Goal: Book appointment/travel/reservation

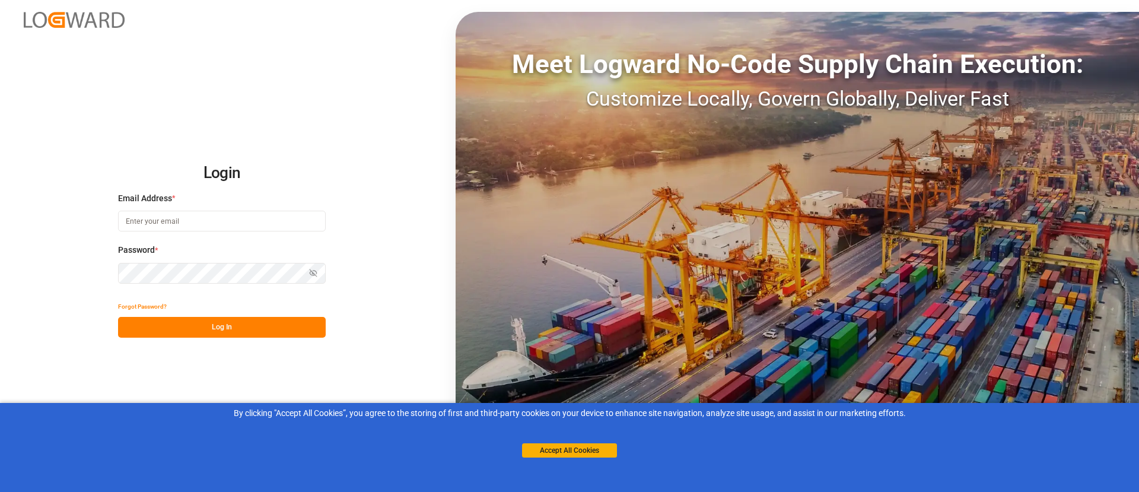
type input "[PERSON_NAME][EMAIL_ADDRESS][PERSON_NAME][DOMAIN_NAME]"
click at [567, 441] on div "Accept All Cookies" at bounding box center [569, 439] width 95 height 38
click at [568, 446] on button "Accept All Cookies" at bounding box center [569, 450] width 95 height 14
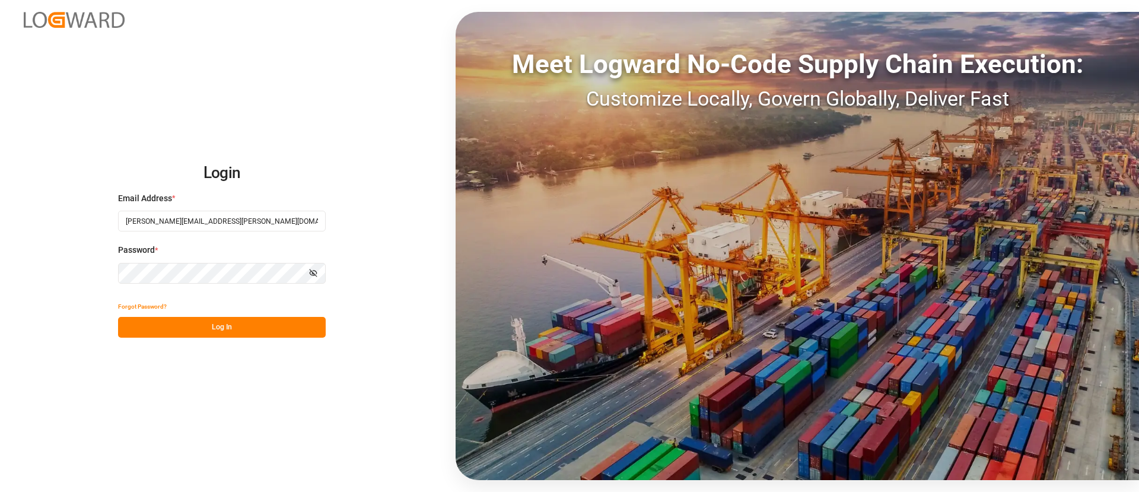
click at [195, 322] on button "Log In" at bounding box center [222, 327] width 208 height 21
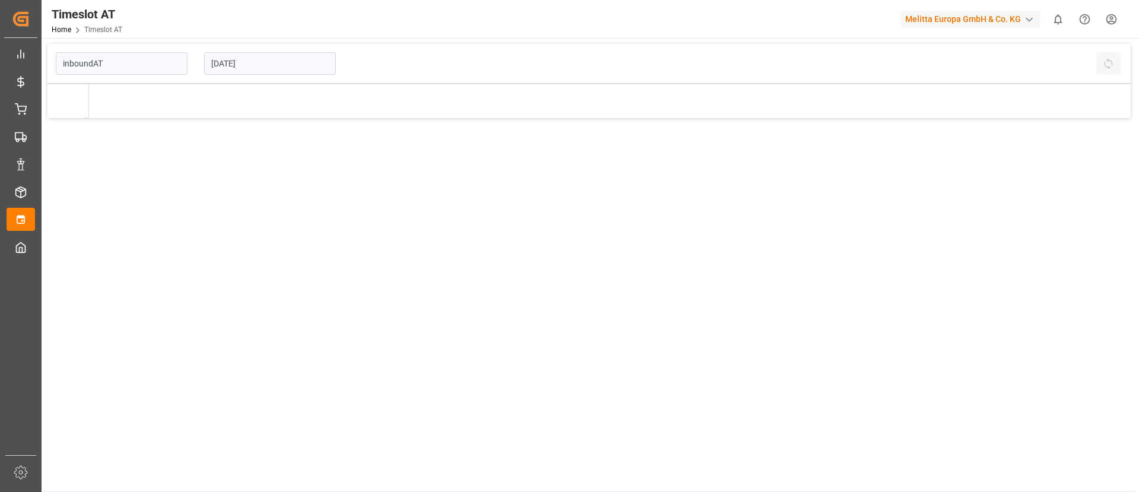
type input "Inbound AT"
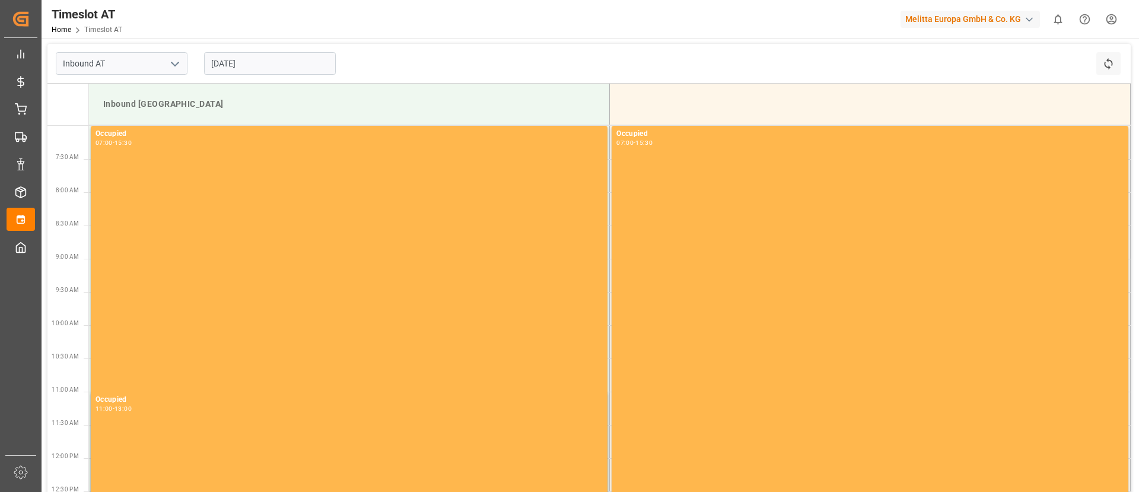
click at [256, 58] on input "[DATE]" at bounding box center [270, 63] width 132 height 23
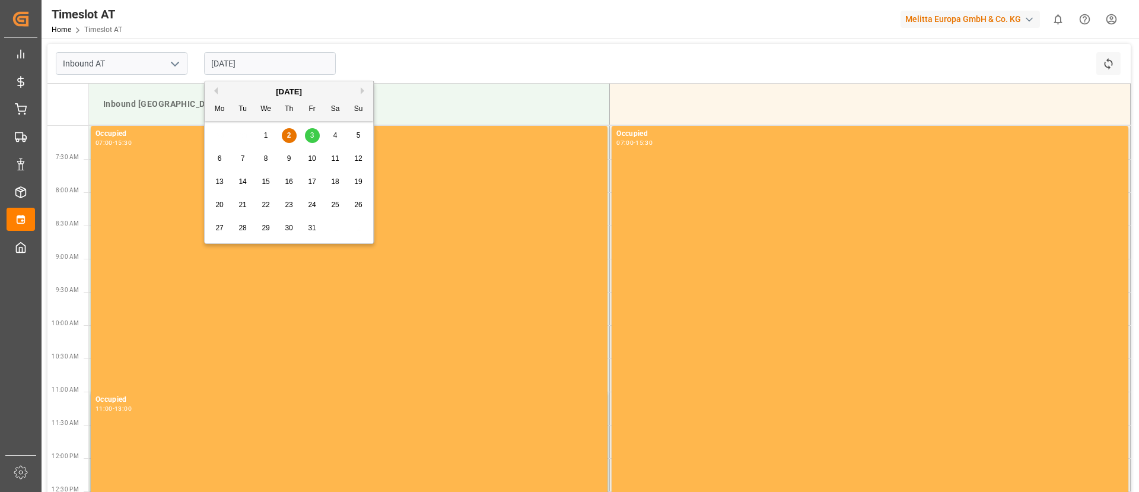
click at [311, 135] on span "3" at bounding box center [312, 135] width 4 height 8
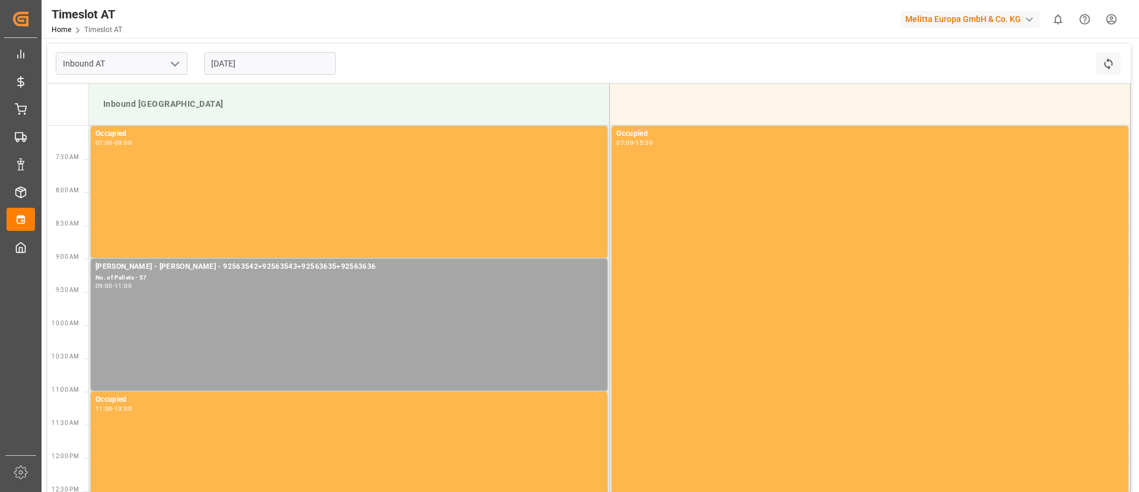
click at [279, 68] on input "[DATE]" at bounding box center [270, 63] width 132 height 23
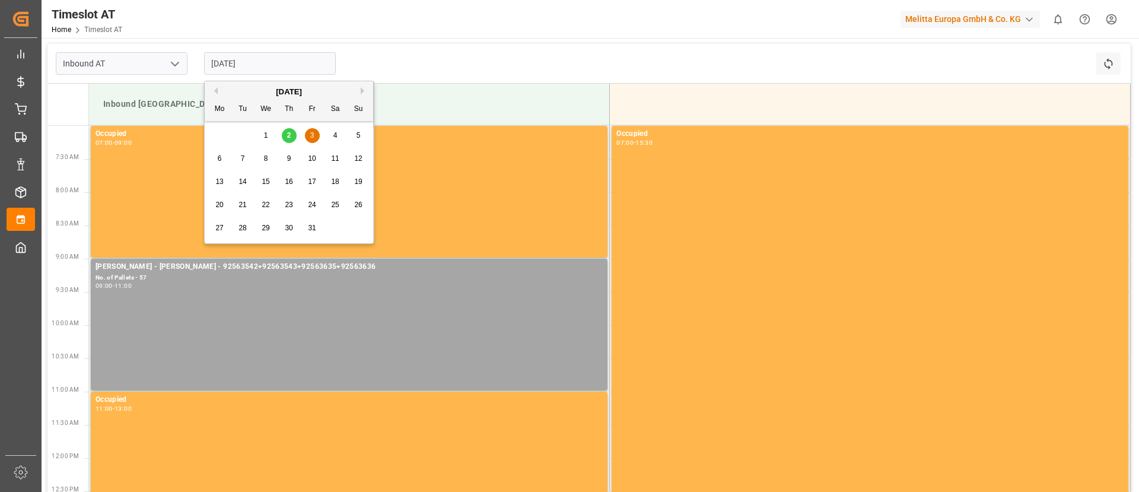
click at [211, 159] on div "6 7 8 9 10 11 12" at bounding box center [289, 158] width 162 height 23
click at [223, 156] on div "6" at bounding box center [219, 159] width 15 height 14
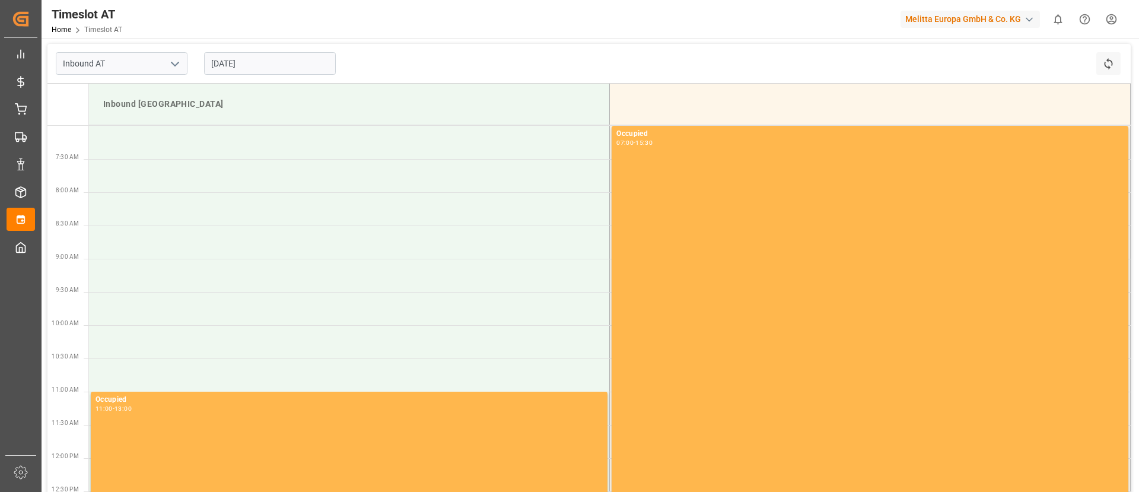
click at [259, 65] on input "[DATE]" at bounding box center [270, 63] width 132 height 23
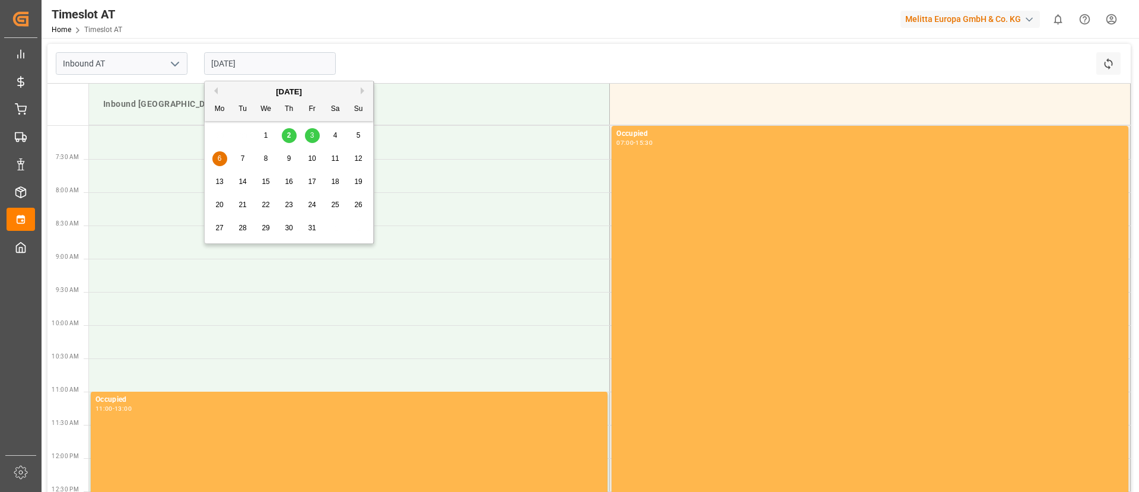
click at [314, 136] on span "3" at bounding box center [312, 135] width 4 height 8
type input "[DATE]"
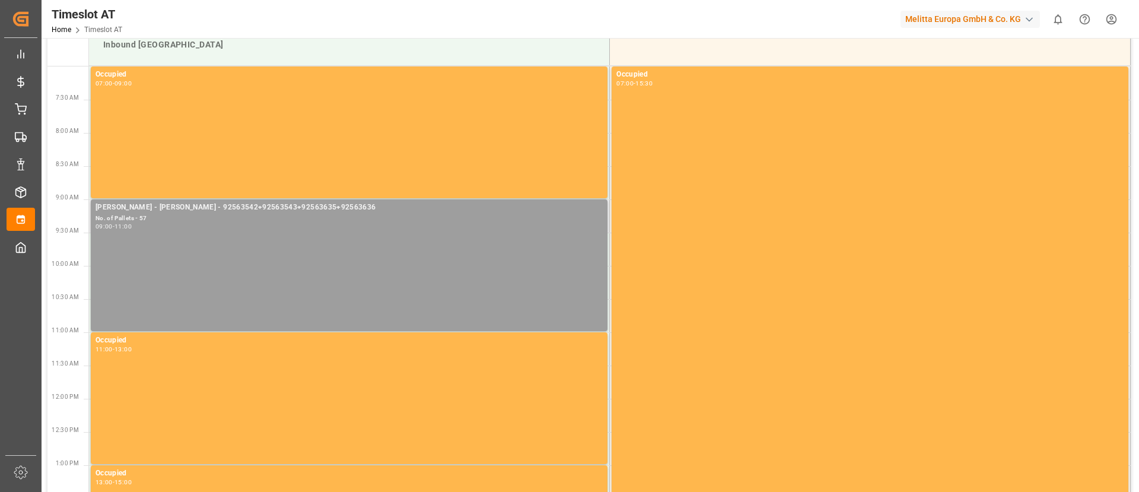
scroll to position [119, 0]
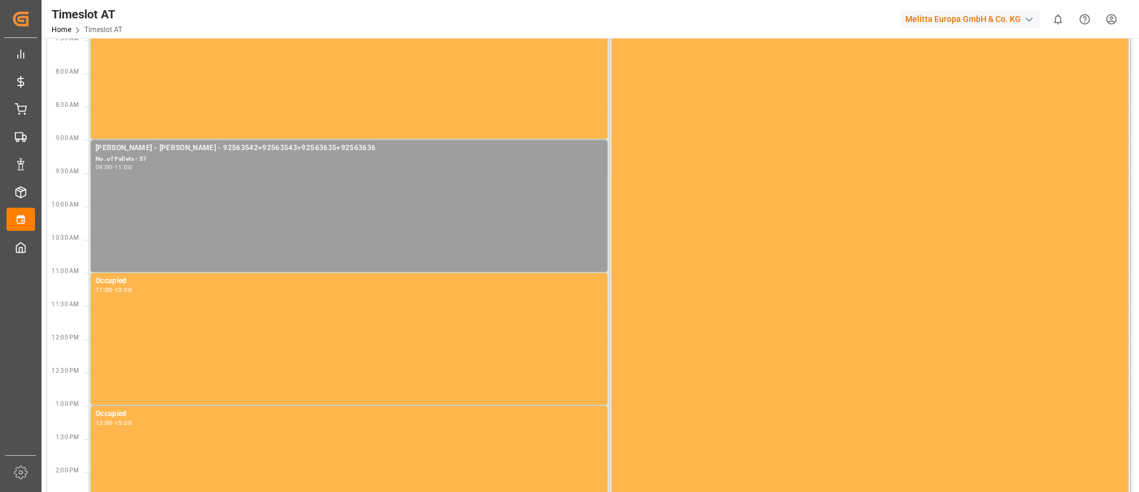
click at [301, 187] on div "[PERSON_NAME] - [PERSON_NAME] - 92563542+92563543+92563635+92563636 No. of Pall…" at bounding box center [349, 205] width 507 height 127
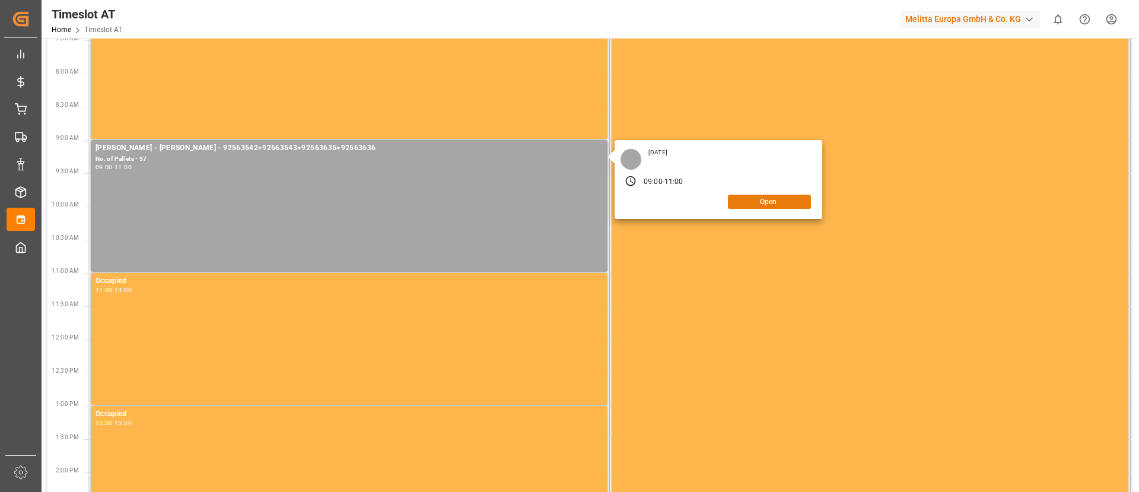
click at [764, 203] on button "Open" at bounding box center [769, 202] width 83 height 14
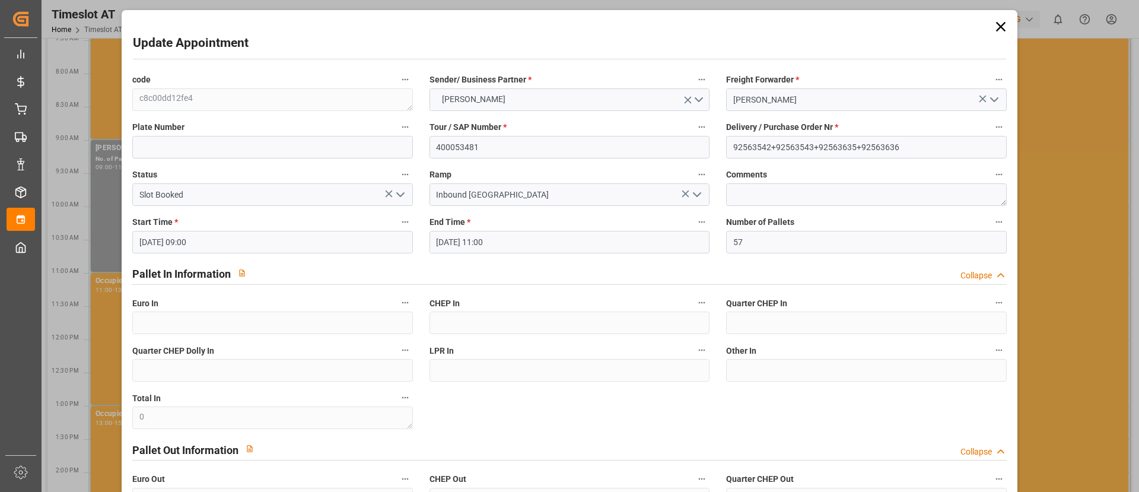
scroll to position [59, 0]
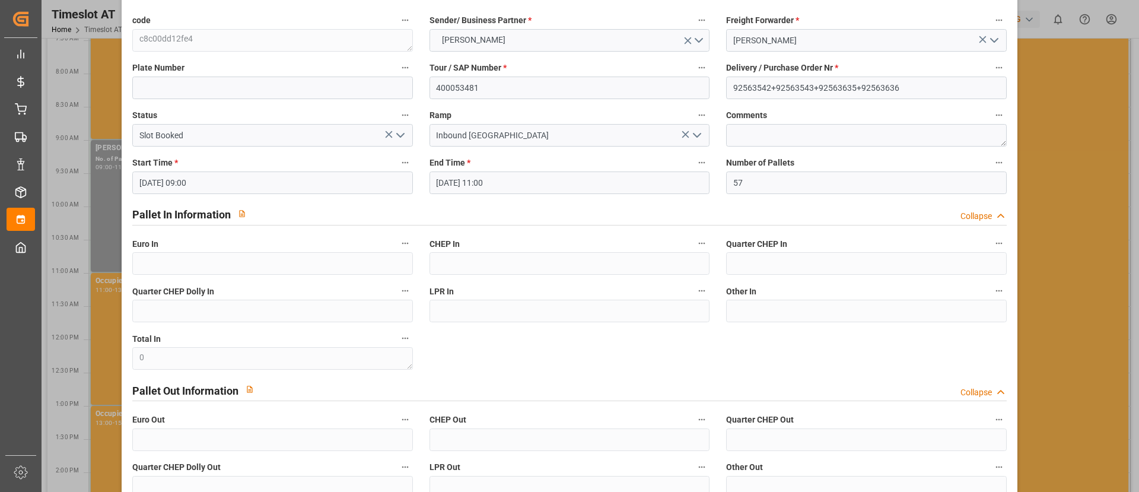
click at [242, 176] on input "[DATE] 09:00" at bounding box center [272, 182] width 280 height 23
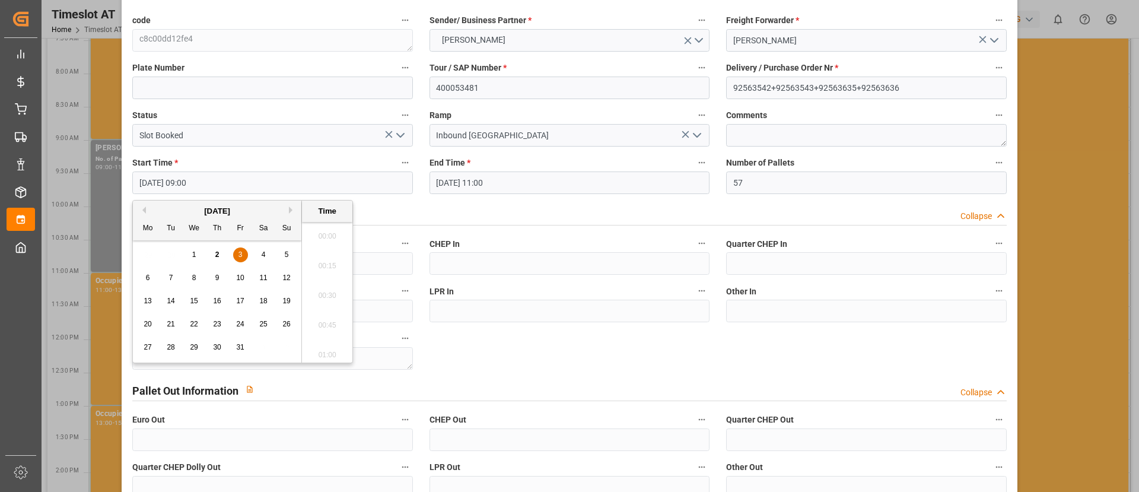
scroll to position [1013, 0]
click at [147, 275] on span "6" at bounding box center [148, 278] width 4 height 8
type input "[DATE] 09:00"
click at [450, 180] on input "[DATE] 11:00" at bounding box center [570, 182] width 280 height 23
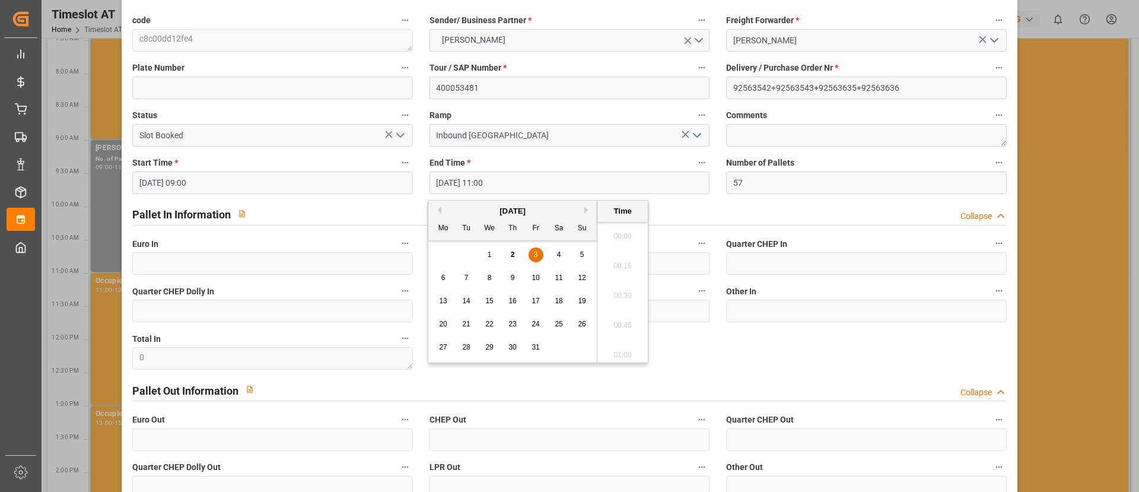
scroll to position [1250, 0]
click at [441, 282] on div "6" at bounding box center [443, 278] width 15 height 14
type input "[DATE] 11:00"
click at [263, 185] on input "[DATE] 09:00" at bounding box center [272, 182] width 280 height 23
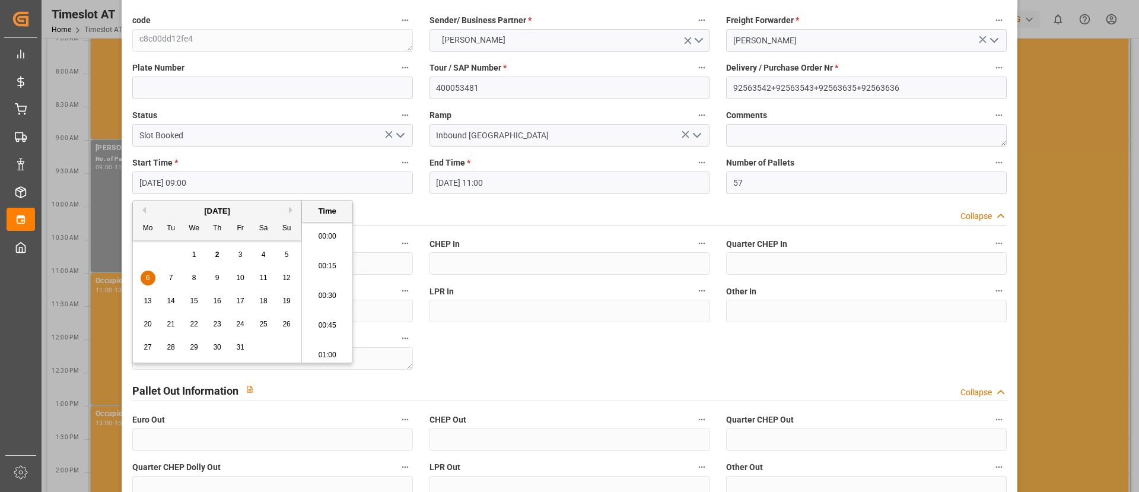
scroll to position [1013, 0]
type input "[DATE] 07:00"
click at [567, 172] on input "[DATE] 11:00" at bounding box center [570, 182] width 280 height 23
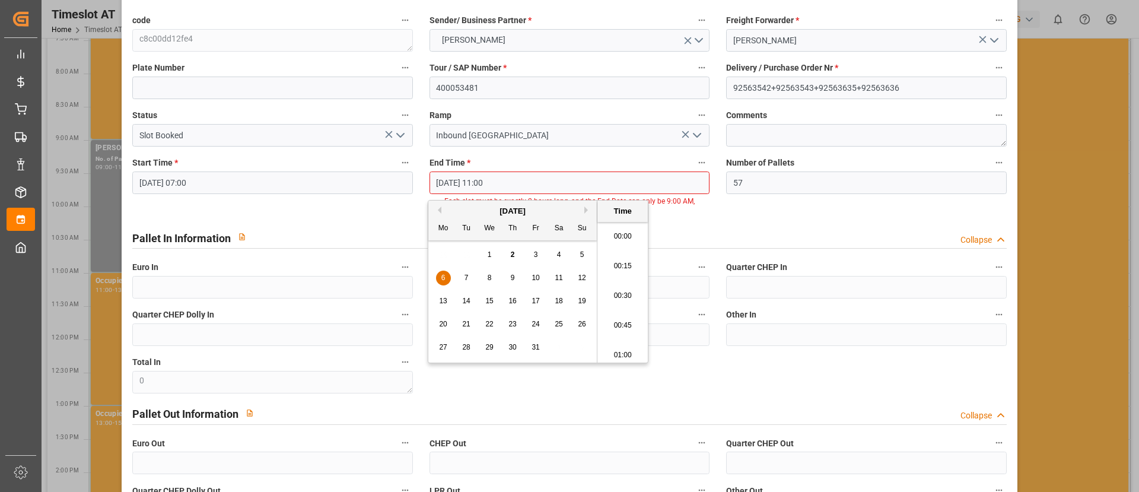
scroll to position [1250, 0]
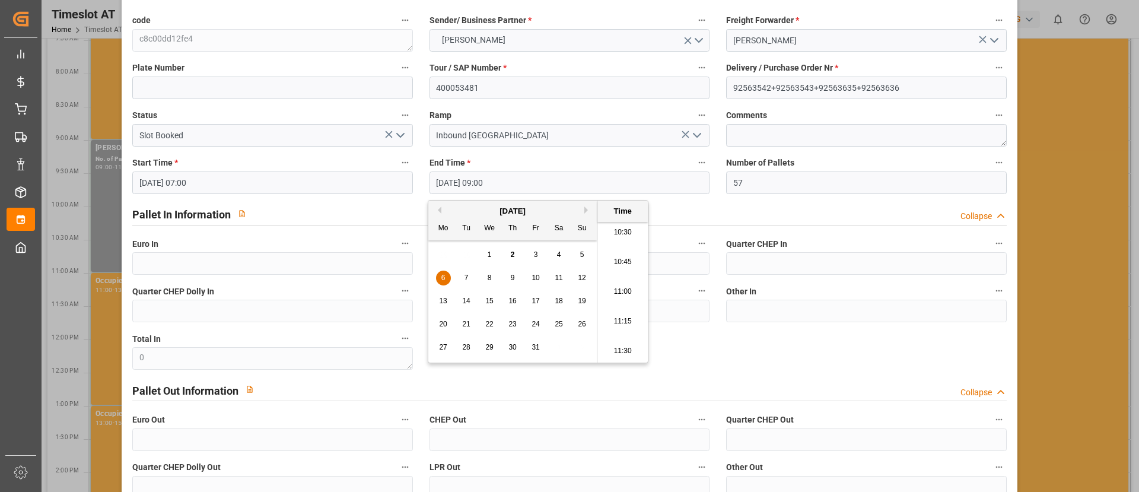
type input "[DATE] 09:00"
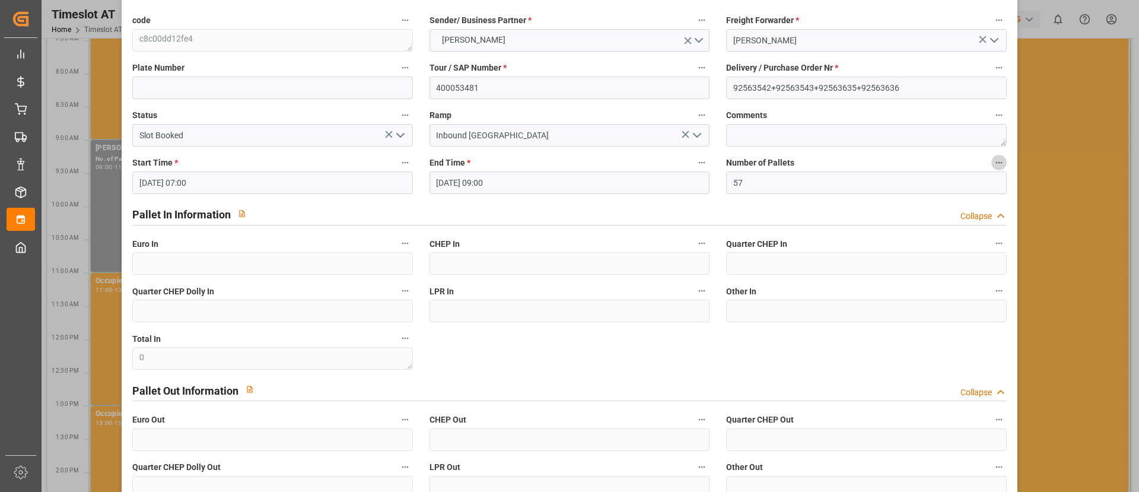
scroll to position [182, 0]
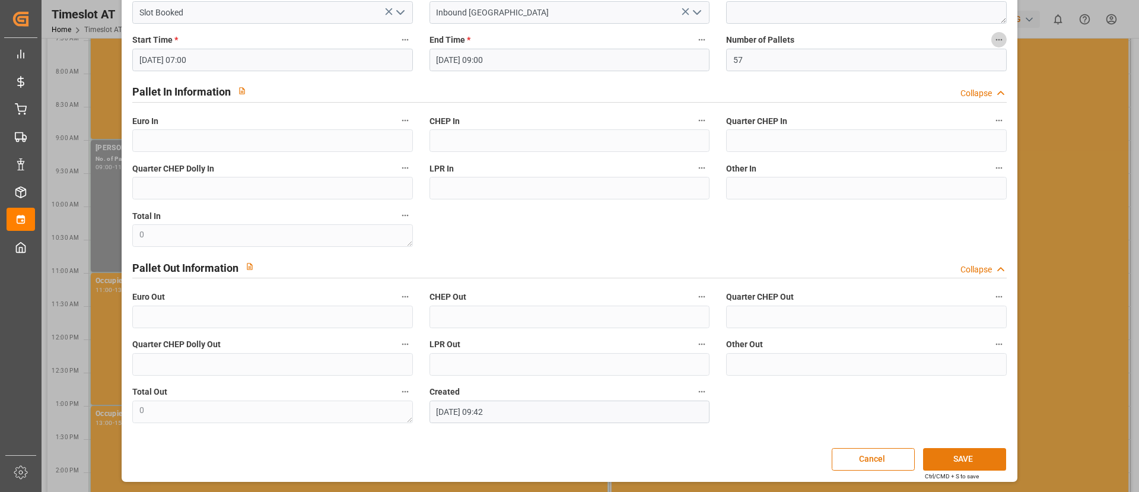
click at [951, 455] on button "SAVE" at bounding box center [964, 459] width 83 height 23
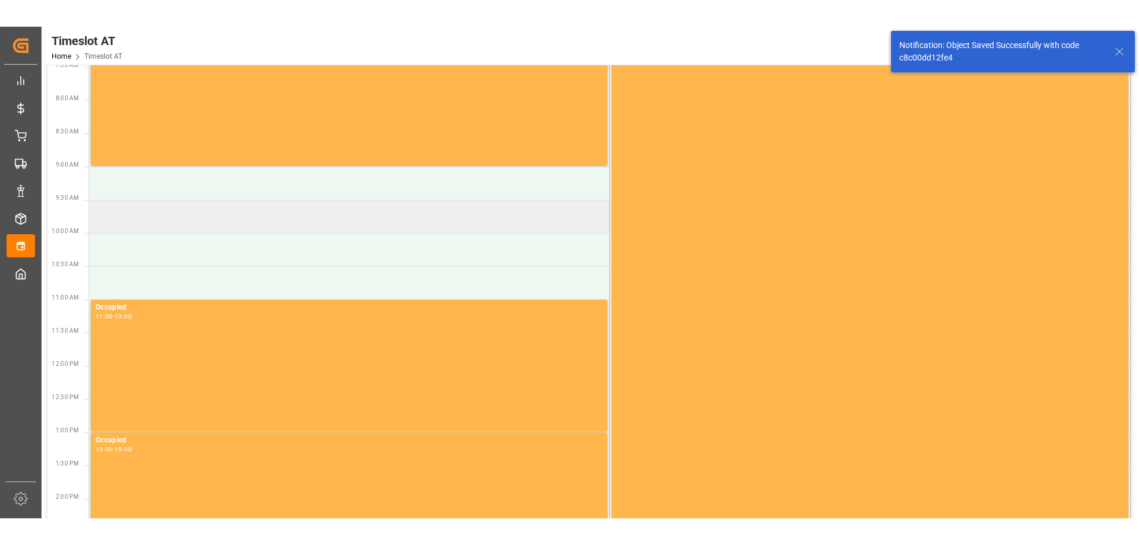
scroll to position [0, 0]
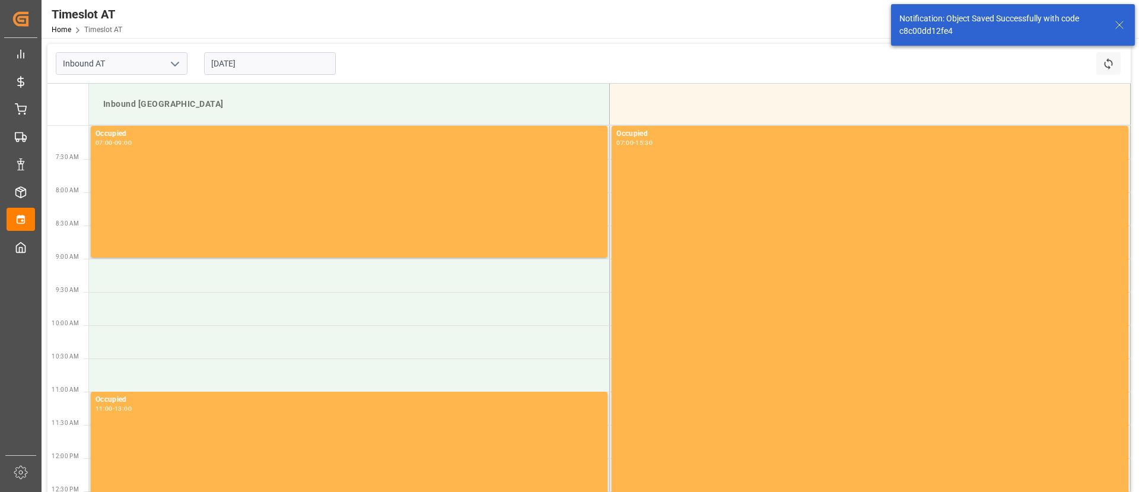
click at [256, 60] on input "[DATE]" at bounding box center [270, 63] width 132 height 23
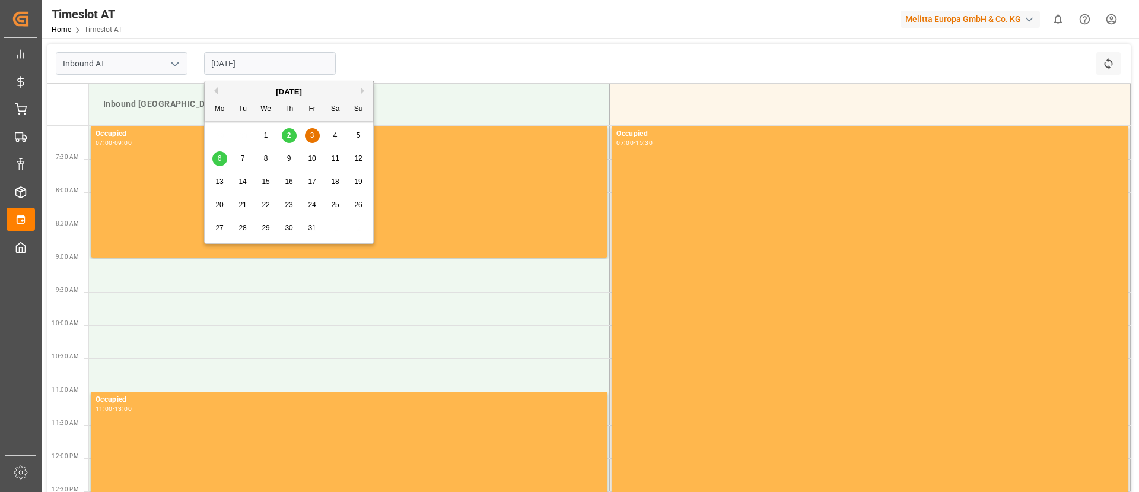
click at [218, 158] on span "6" at bounding box center [220, 158] width 4 height 8
type input "[DATE]"
